Goal: Information Seeking & Learning: Learn about a topic

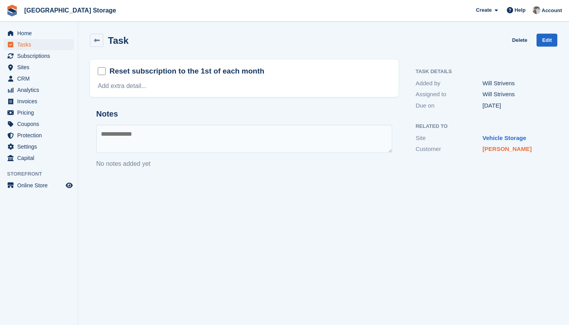
click at [505, 151] on link "[PERSON_NAME]" at bounding box center [506, 148] width 49 height 7
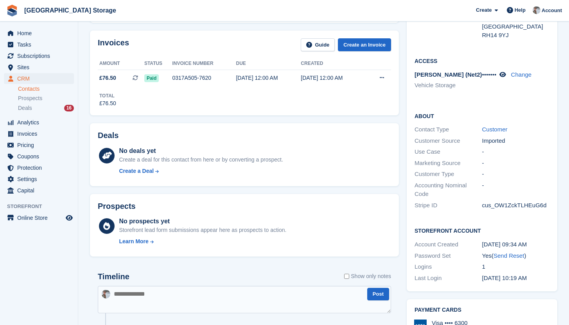
scroll to position [210, 0]
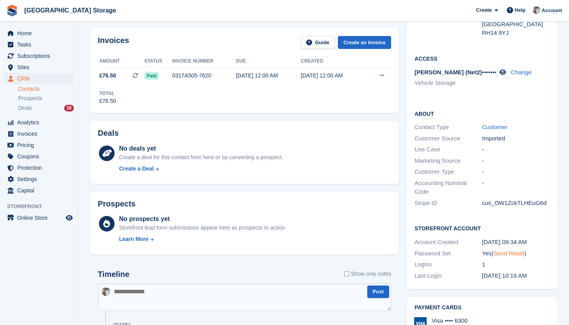
click at [516, 250] on link "Send Reset" at bounding box center [508, 253] width 30 height 7
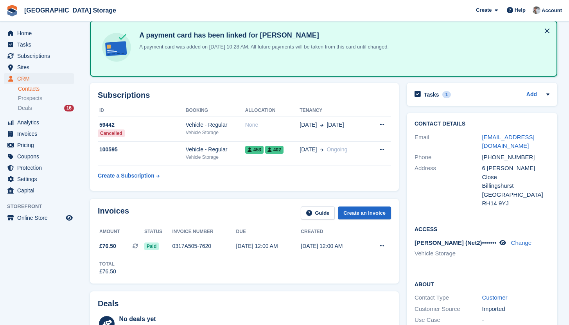
scroll to position [40, 0]
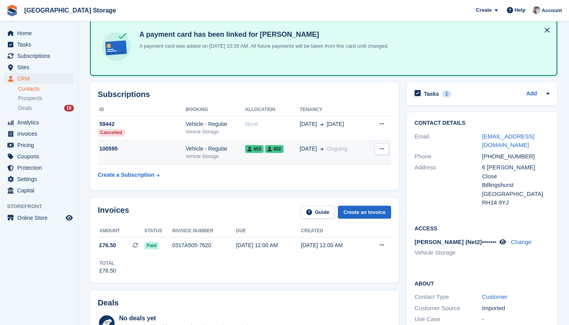
click at [259, 157] on td "453 402" at bounding box center [272, 153] width 55 height 24
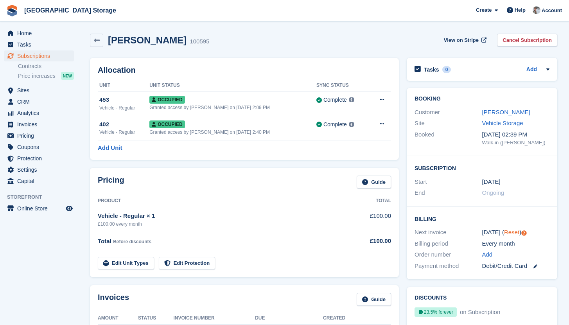
click at [508, 233] on link "Reset" at bounding box center [511, 232] width 15 height 7
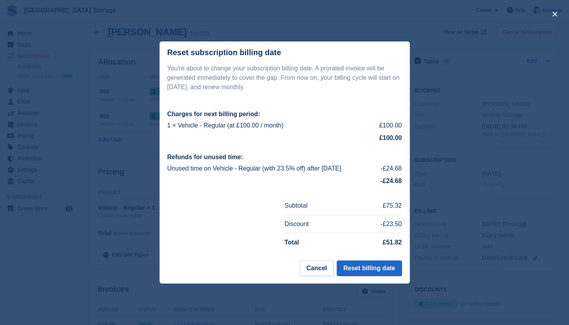
scroll to position [9, 0]
click at [357, 268] on button "Reset billing date" at bounding box center [368, 268] width 65 height 16
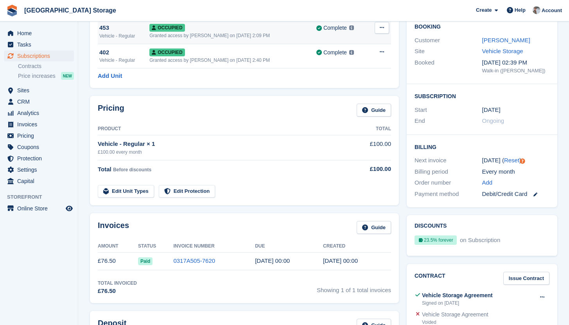
scroll to position [77, 0]
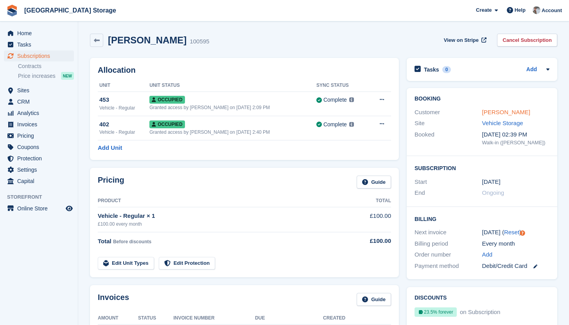
click at [494, 113] on link "[PERSON_NAME]" at bounding box center [506, 112] width 48 height 7
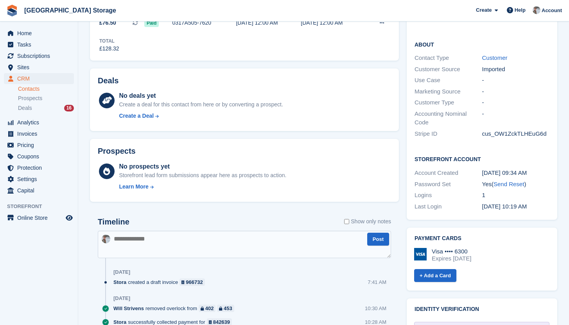
scroll to position [284, 0]
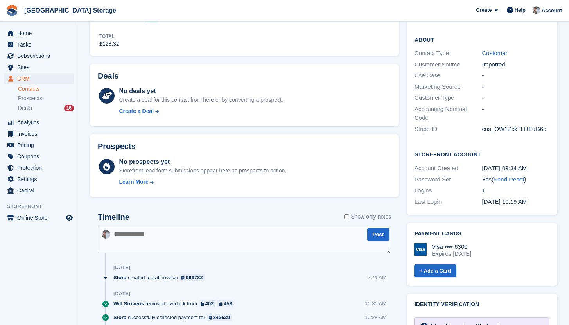
click at [204, 233] on textarea at bounding box center [244, 239] width 293 height 27
type textarea "**********"
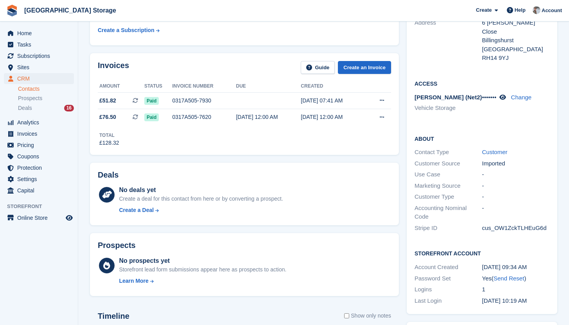
scroll to position [0, 0]
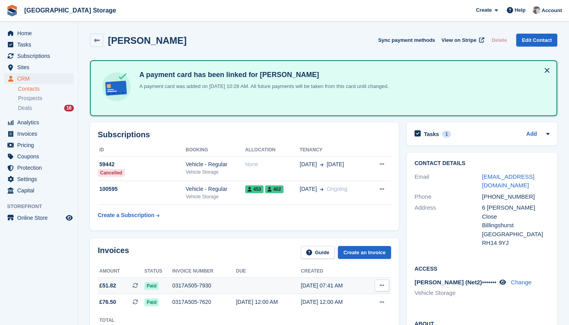
click at [215, 284] on div "0317A505-7930" at bounding box center [204, 285] width 64 height 8
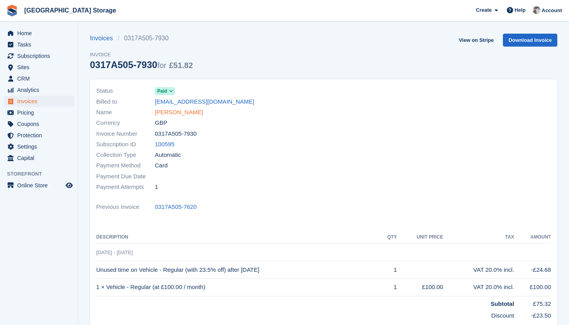
click at [175, 114] on link "[PERSON_NAME]" at bounding box center [179, 112] width 48 height 9
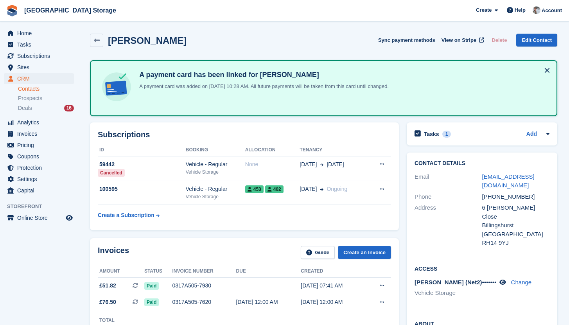
click at [26, 26] on div "Home Tasks Subscriptions Subscriptions Subscriptions Contracts Price increases …" at bounding box center [39, 111] width 78 height 172
click at [23, 32] on span "Home" at bounding box center [40, 33] width 47 height 11
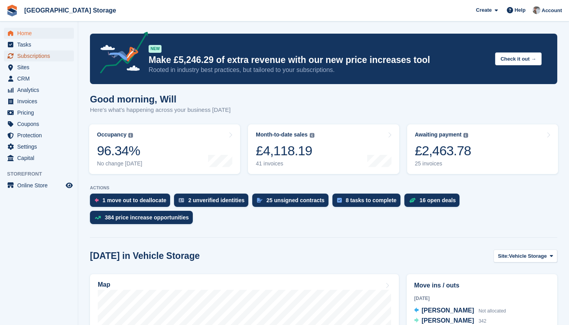
click at [23, 54] on span "Subscriptions" at bounding box center [40, 55] width 47 height 11
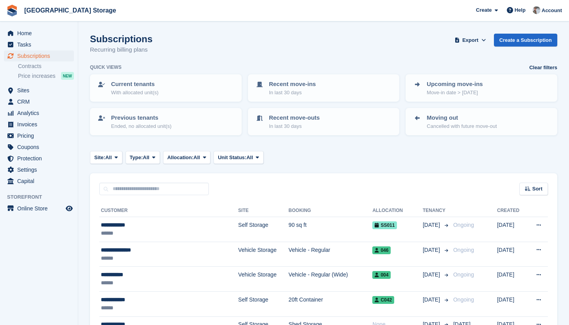
click at [24, 34] on span "Home" at bounding box center [40, 33] width 47 height 11
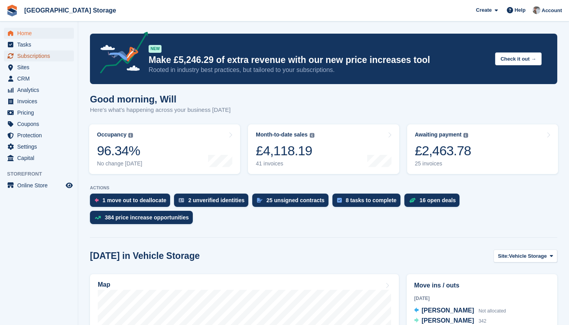
click at [37, 52] on span "Subscriptions" at bounding box center [40, 55] width 47 height 11
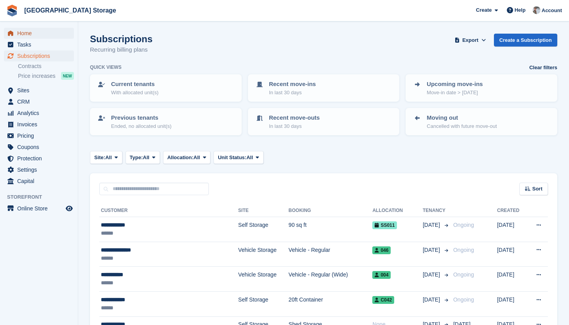
click at [35, 33] on span "Home" at bounding box center [40, 33] width 47 height 11
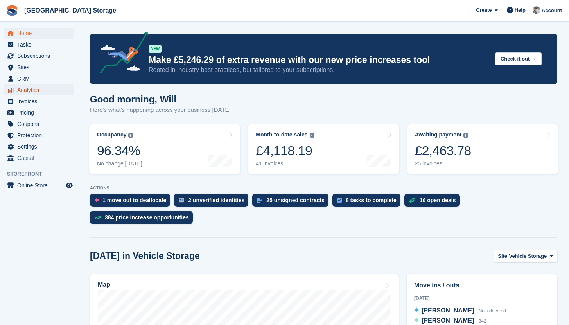
click at [43, 91] on span "Analytics" at bounding box center [40, 89] width 47 height 11
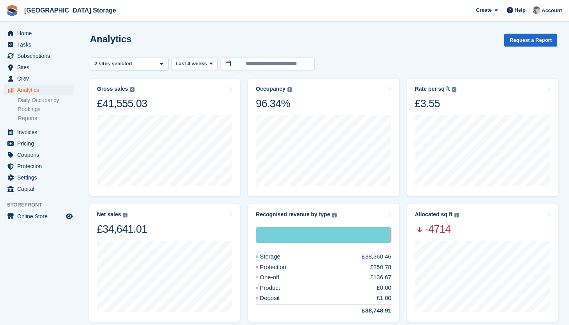
scroll to position [10, 0]
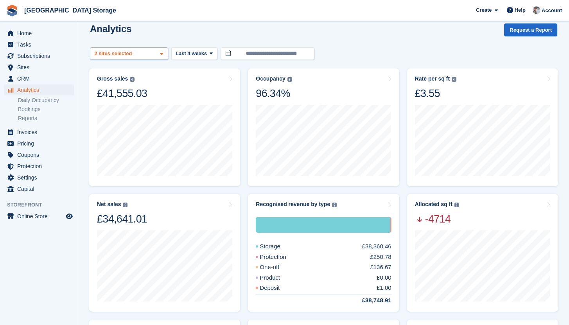
click at [159, 57] on span at bounding box center [161, 54] width 6 height 6
click at [131, 107] on div "Self Storage" at bounding box center [128, 103] width 71 height 13
select select "****"
click at [388, 29] on div "Analytics Request a Report" at bounding box center [323, 34] width 467 height 22
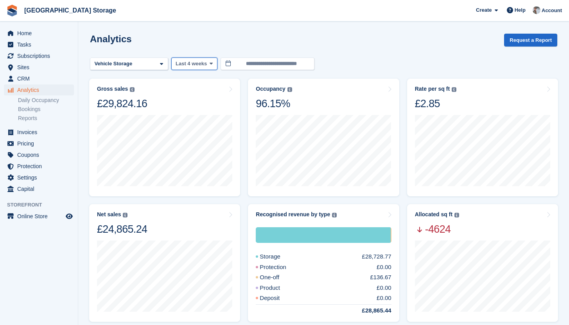
click at [215, 62] on button "Last 4 weeks" at bounding box center [194, 63] width 46 height 13
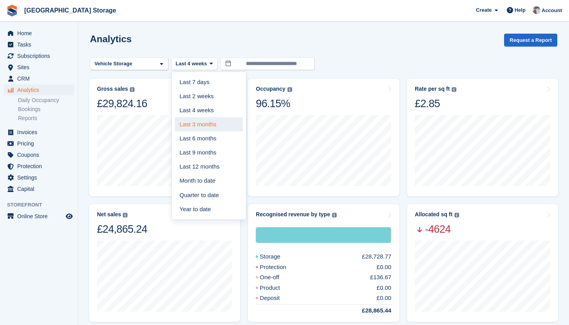
click at [218, 129] on link "Last 3 months" at bounding box center [209, 124] width 68 height 14
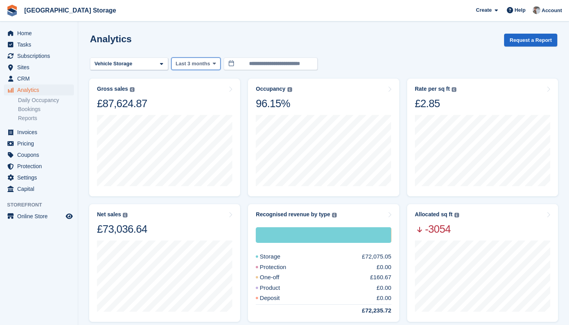
click at [200, 68] on button "Last 3 months" at bounding box center [195, 63] width 49 height 13
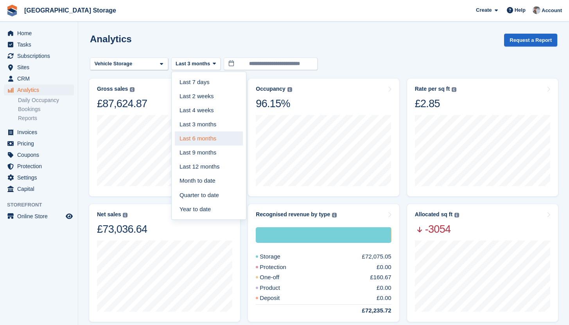
click at [200, 139] on link "Last 6 months" at bounding box center [209, 138] width 68 height 14
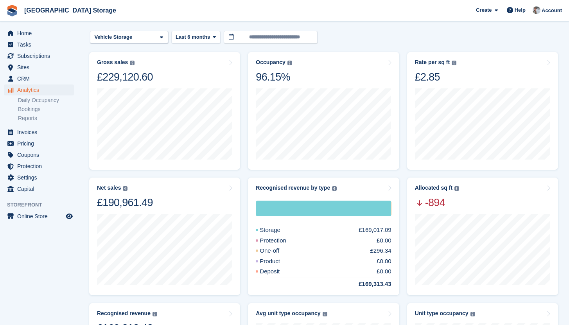
scroll to position [27, 0]
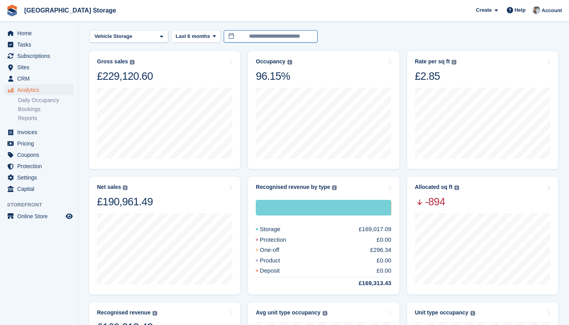
click at [293, 34] on input "**********" at bounding box center [271, 36] width 94 height 13
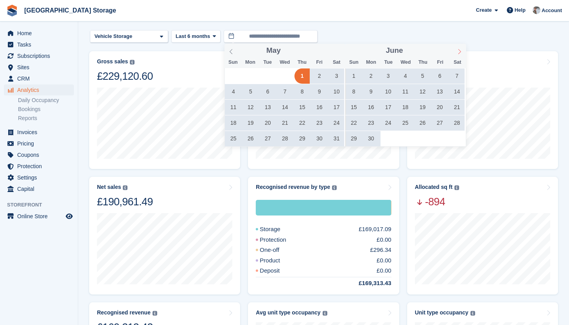
click at [461, 54] on span at bounding box center [459, 50] width 13 height 13
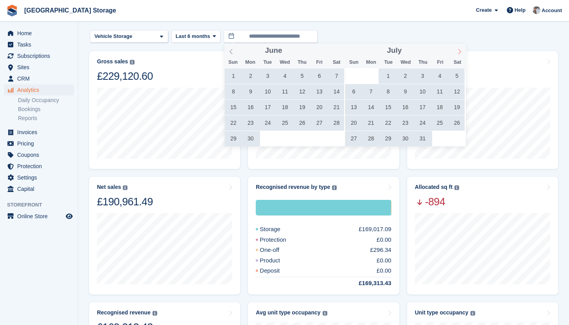
click at [461, 54] on span at bounding box center [459, 50] width 13 height 13
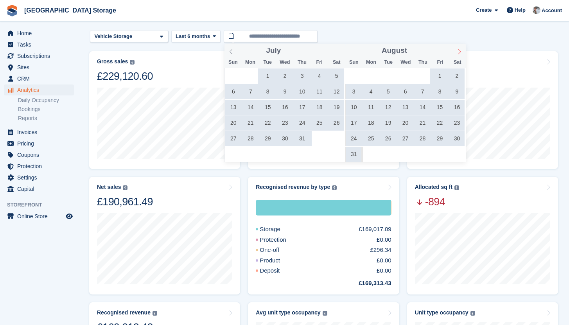
click at [461, 54] on span at bounding box center [459, 50] width 13 height 13
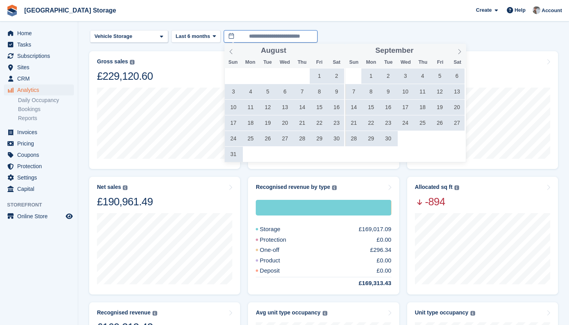
click at [256, 37] on input "**********" at bounding box center [271, 36] width 94 height 13
click at [234, 50] on span at bounding box center [230, 50] width 13 height 13
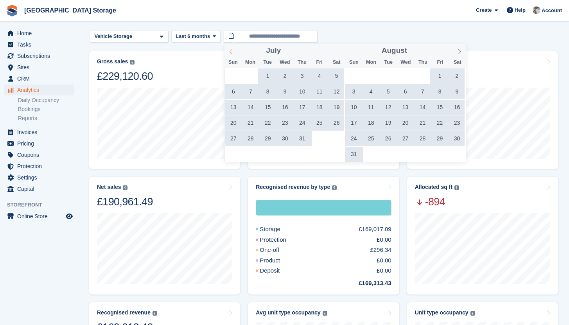
click at [234, 50] on span at bounding box center [230, 50] width 13 height 13
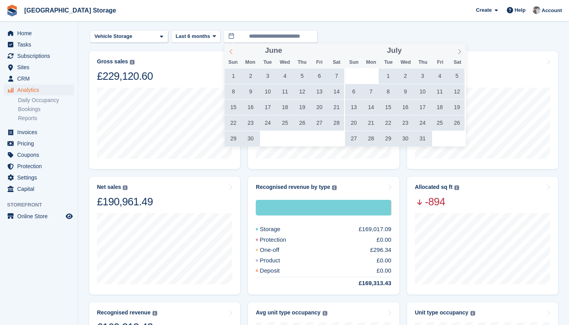
click at [234, 50] on span at bounding box center [230, 50] width 13 height 13
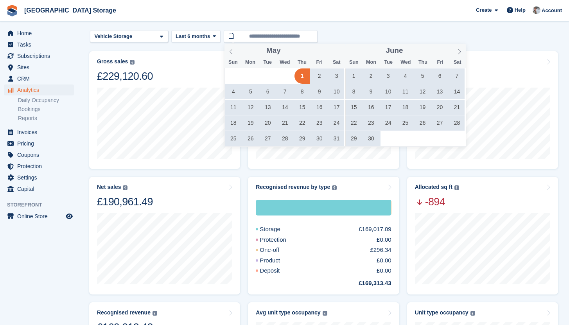
click at [305, 78] on span "1" at bounding box center [301, 75] width 15 height 15
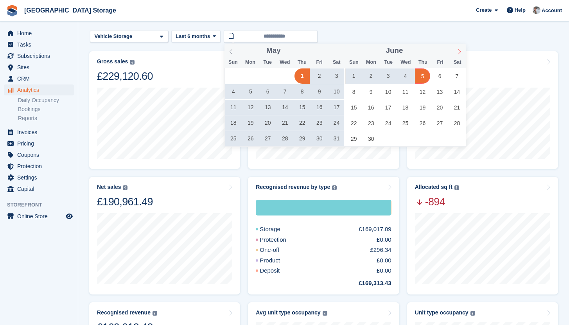
click at [460, 50] on icon at bounding box center [458, 51] width 5 height 5
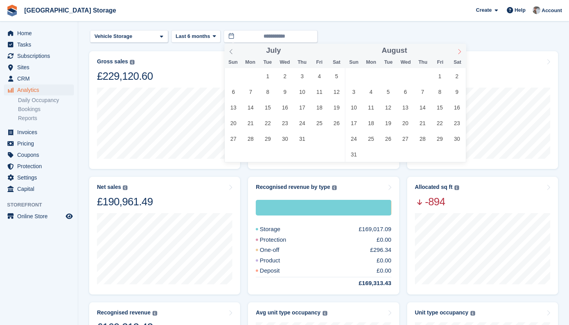
click at [460, 50] on icon at bounding box center [458, 51] width 5 height 5
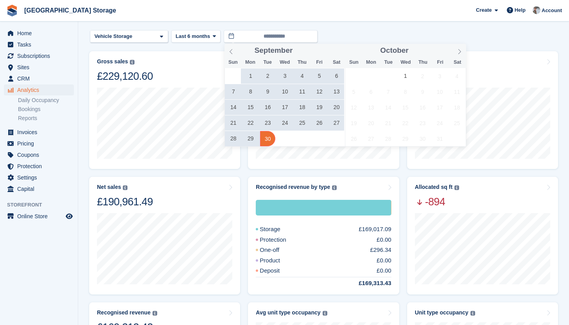
click at [265, 143] on span "30" at bounding box center [267, 138] width 15 height 15
type input "**********"
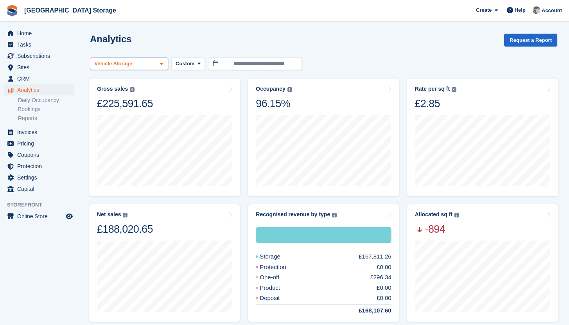
click at [141, 62] on div "Vehicle Storage" at bounding box center [129, 63] width 78 height 13
click at [112, 116] on div "Self Storage" at bounding box center [128, 113] width 71 height 13
select select "****"
click at [350, 63] on div "**********" at bounding box center [323, 63] width 467 height 13
click at [165, 64] on div "Vehicle Storage 2 sites selected" at bounding box center [129, 63] width 78 height 13
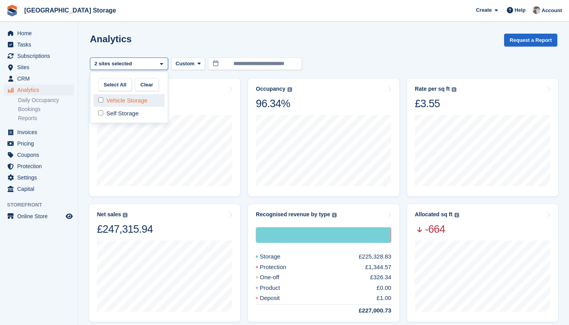
click at [139, 106] on div "Vehicle Storage" at bounding box center [128, 100] width 71 height 13
select select "***"
click at [372, 66] on div "**********" at bounding box center [323, 63] width 467 height 13
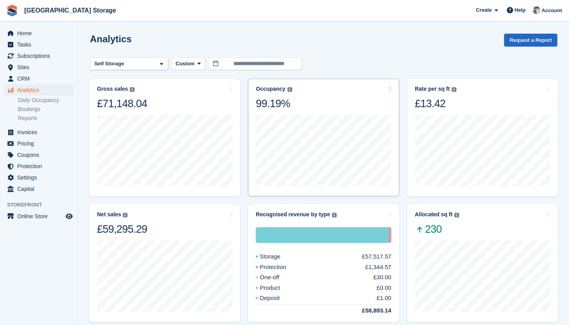
click at [331, 107] on div "Occupancy Percentage of all allocated units in terms of area. Includes units wi…" at bounding box center [323, 98] width 135 height 25
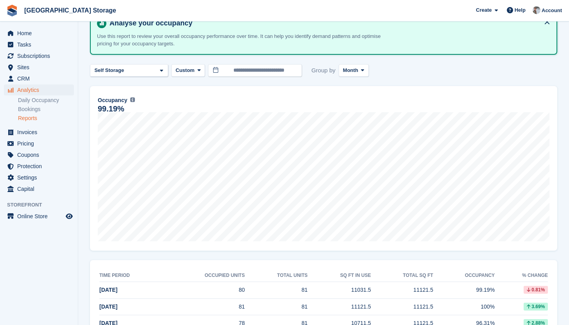
scroll to position [45, 0]
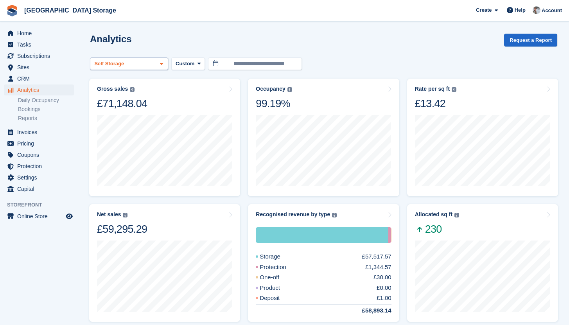
click at [137, 68] on div "Self Storage" at bounding box center [129, 63] width 78 height 13
click at [127, 99] on div "Vehicle Storage" at bounding box center [128, 100] width 71 height 13
select select "***"
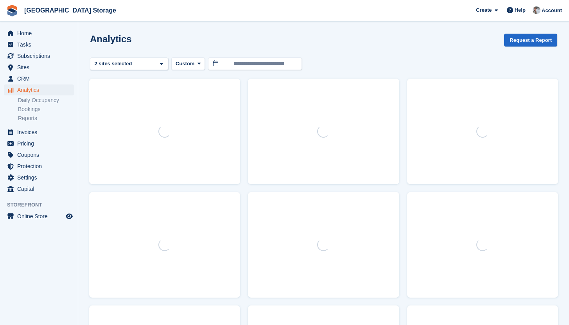
click at [238, 85] on div at bounding box center [164, 132] width 151 height 106
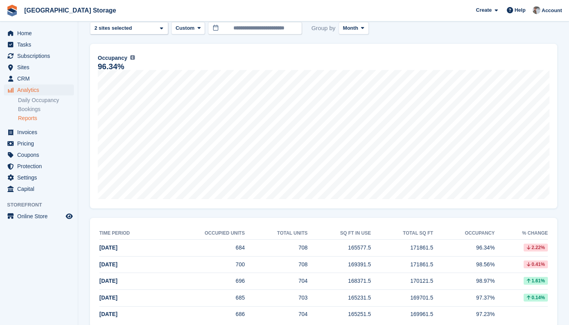
scroll to position [107, 0]
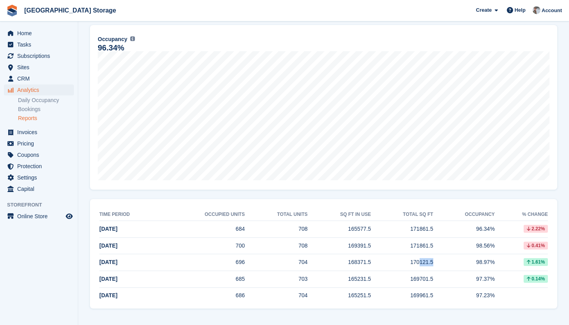
drag, startPoint x: 419, startPoint y: 262, endPoint x: 432, endPoint y: 260, distance: 13.0
click at [432, 260] on td "170121.5" at bounding box center [402, 262] width 62 height 17
click at [439, 262] on td "98.97%" at bounding box center [463, 262] width 61 height 17
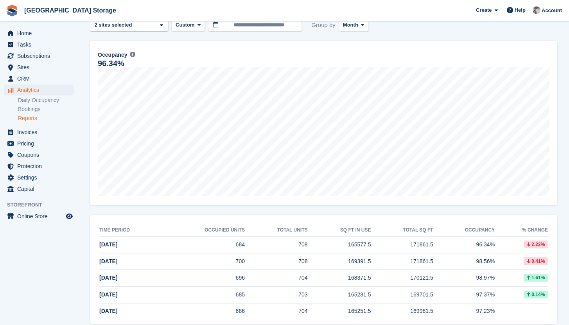
scroll to position [0, 0]
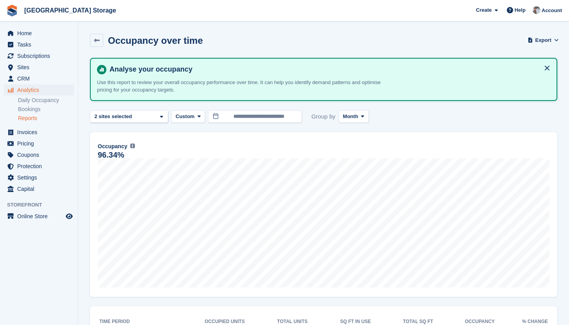
click at [29, 39] on ul "Home" at bounding box center [39, 33] width 78 height 11
click at [29, 38] on span "Home" at bounding box center [40, 33] width 47 height 11
